Goal: Task Accomplishment & Management: Use online tool/utility

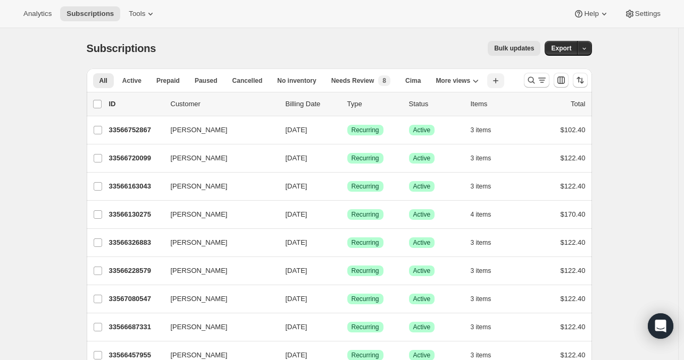
click at [500, 82] on icon "button" at bounding box center [495, 80] width 11 height 11
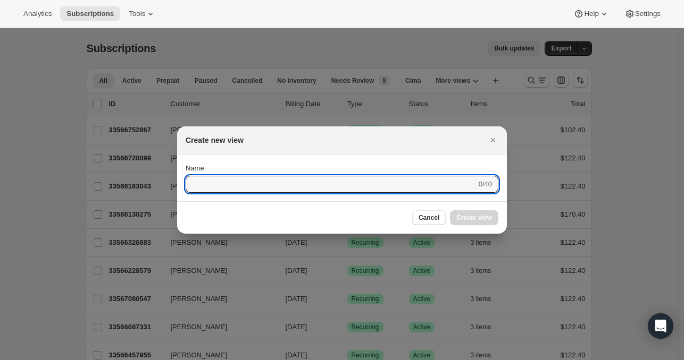
click at [444, 64] on div at bounding box center [342, 180] width 684 height 360
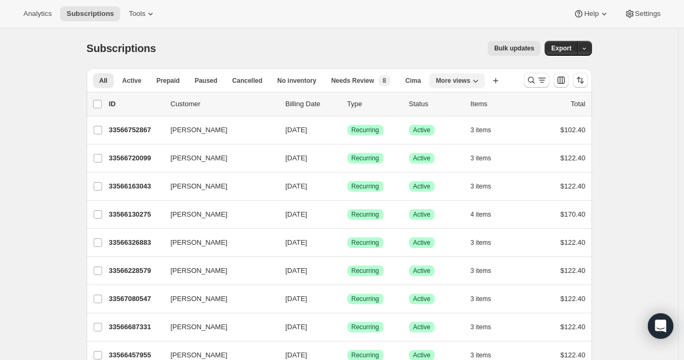
click at [468, 83] on span "More views" at bounding box center [452, 81] width 35 height 9
click at [140, 15] on span "Tools" at bounding box center [137, 14] width 16 height 9
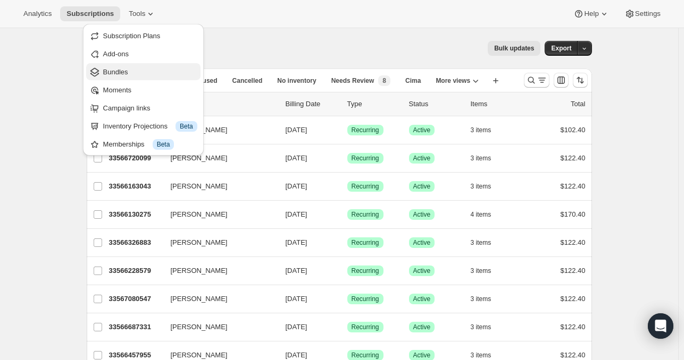
click at [114, 68] on span "Bundles" at bounding box center [115, 72] width 25 height 8
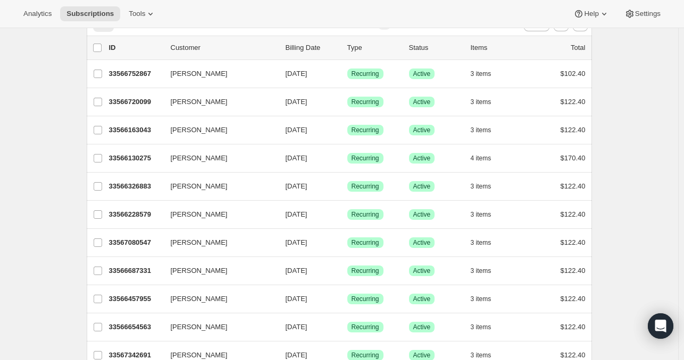
scroll to position [57, 0]
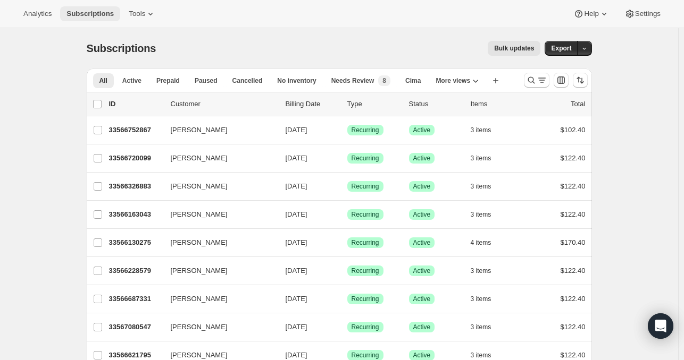
click at [110, 11] on span "Subscriptions" at bounding box center [89, 14] width 47 height 9
click at [132, 12] on span "Tools" at bounding box center [137, 14] width 16 height 9
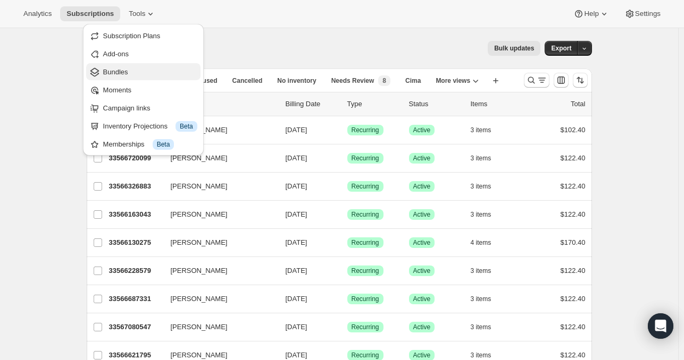
click at [123, 76] on span "Bundles" at bounding box center [150, 72] width 94 height 11
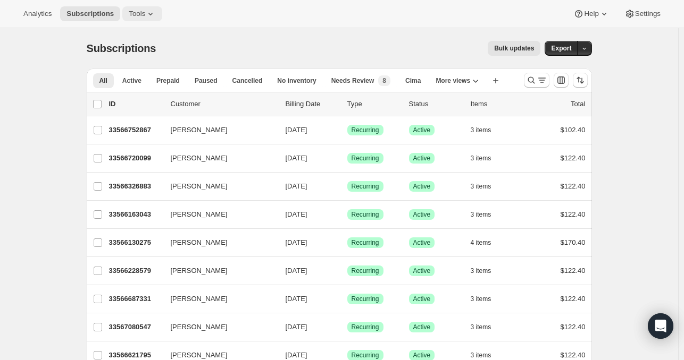
click at [145, 11] on span "Tools" at bounding box center [137, 14] width 16 height 9
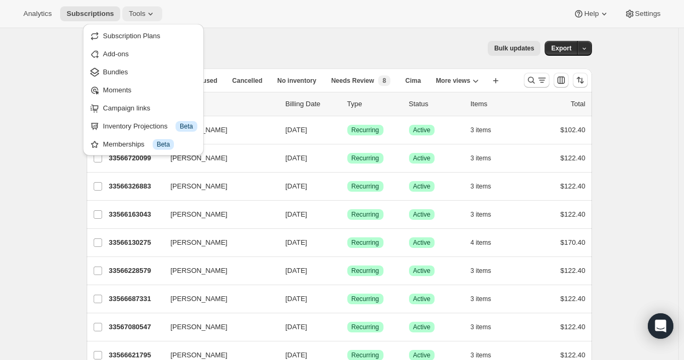
click at [145, 11] on span "Tools" at bounding box center [137, 14] width 16 height 9
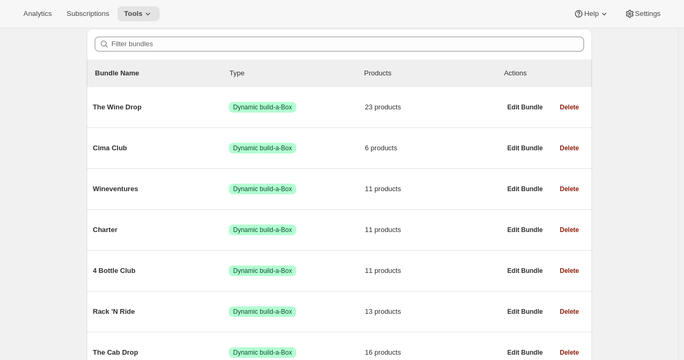
scroll to position [190, 0]
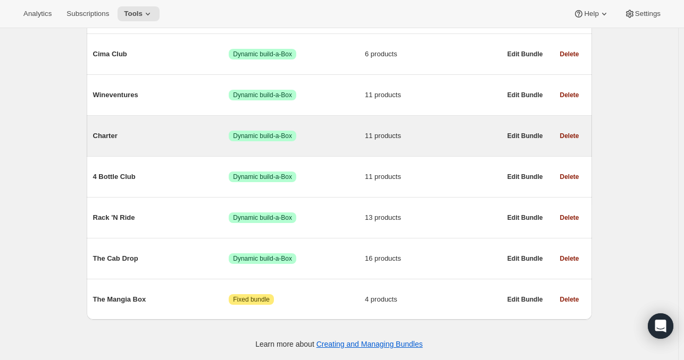
click at [112, 136] on span "Charter" at bounding box center [161, 136] width 136 height 11
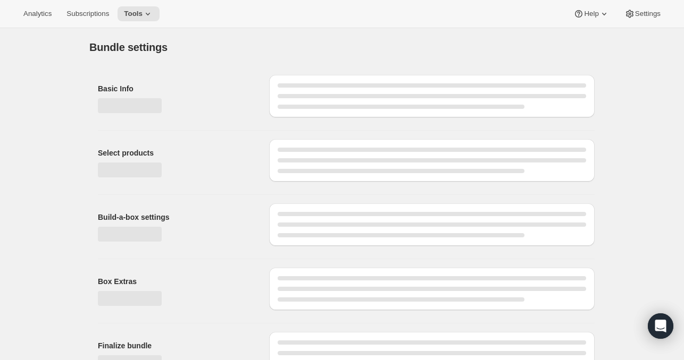
type input "Charter"
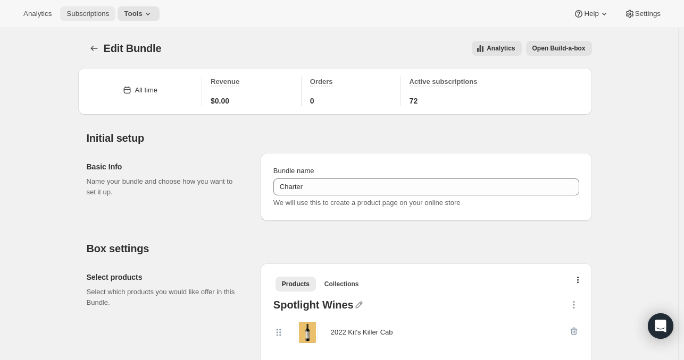
click at [74, 12] on span "Subscriptions" at bounding box center [87, 14] width 43 height 9
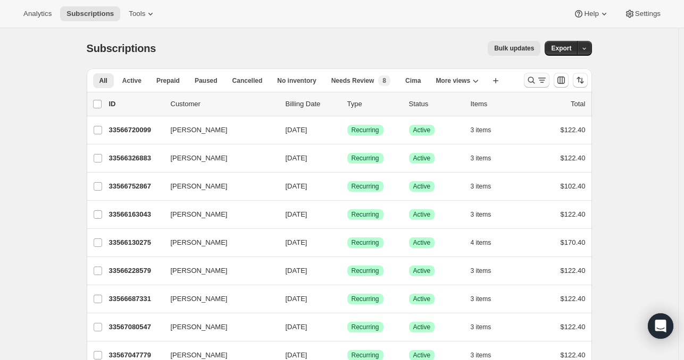
click at [528, 82] on icon "Search and filter results" at bounding box center [531, 80] width 11 height 11
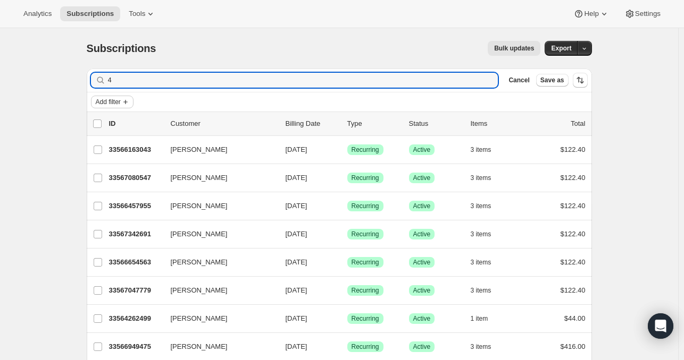
type input "4"
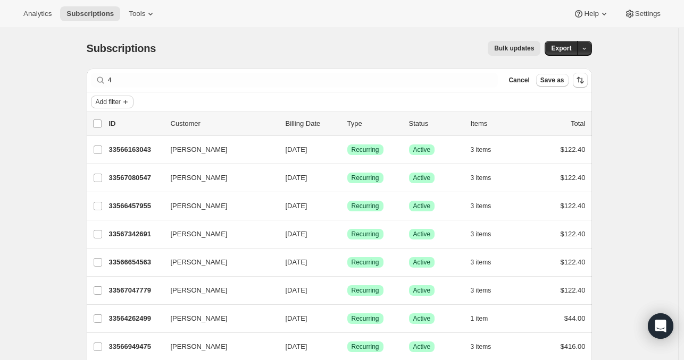
click at [130, 100] on icon "Add filter" at bounding box center [125, 102] width 9 height 9
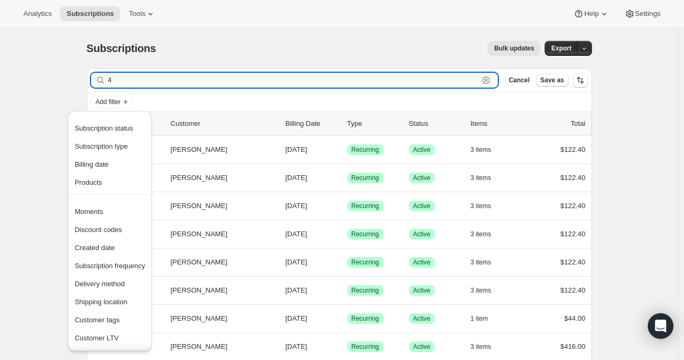
click at [122, 83] on input "4" at bounding box center [293, 80] width 371 height 15
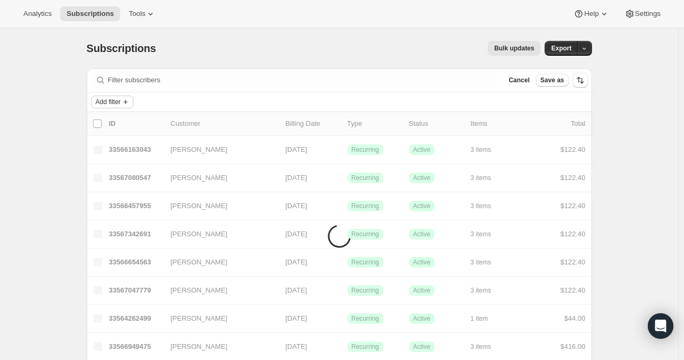
click at [133, 102] on button "Add filter" at bounding box center [112, 102] width 43 height 13
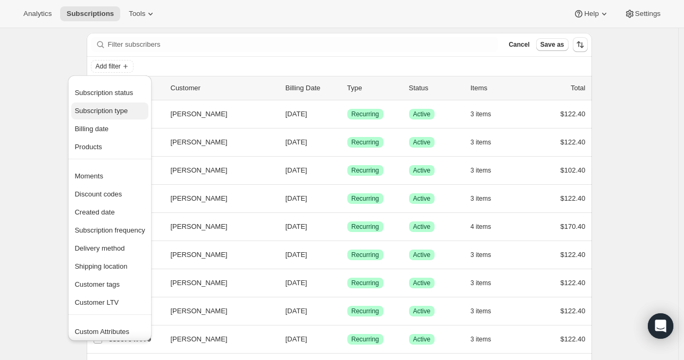
click at [136, 110] on span "Subscription type" at bounding box center [109, 111] width 70 height 11
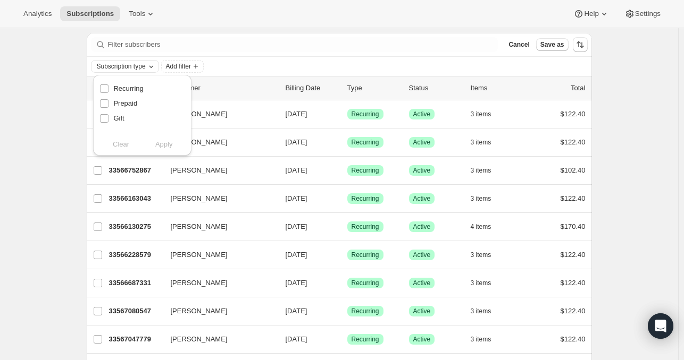
click at [146, 66] on span "Subscription type" at bounding box center [121, 66] width 49 height 9
click at [119, 143] on div "Clear Apply" at bounding box center [142, 144] width 86 height 11
click at [155, 67] on icon "Subscription type" at bounding box center [151, 66] width 9 height 9
click at [191, 67] on span "Add filter" at bounding box center [178, 66] width 25 height 9
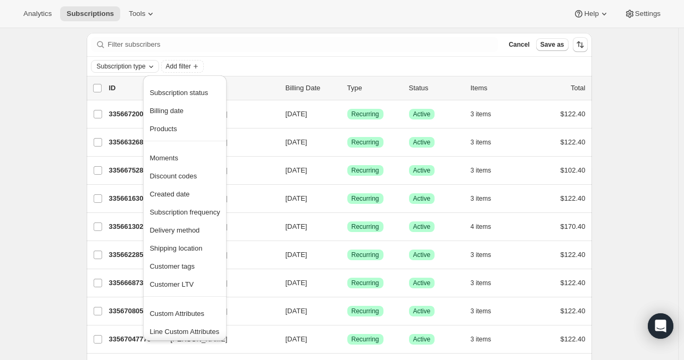
click at [155, 63] on icon "Subscription type" at bounding box center [151, 66] width 9 height 9
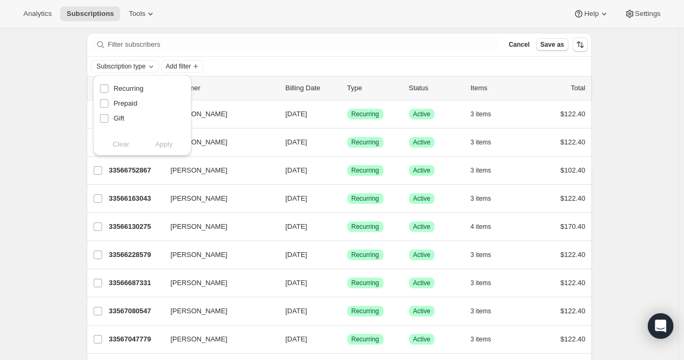
click at [115, 146] on div "Clear Apply" at bounding box center [142, 144] width 86 height 11
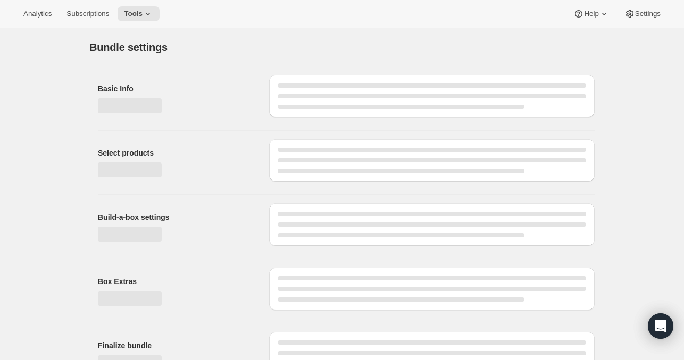
type input "Charter"
